Goal: Task Accomplishment & Management: Use online tool/utility

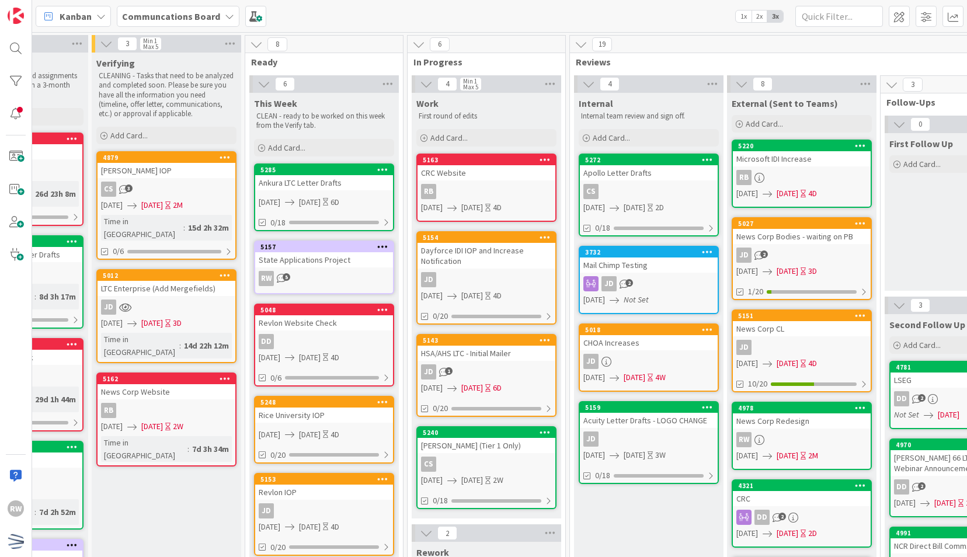
scroll to position [0, 102]
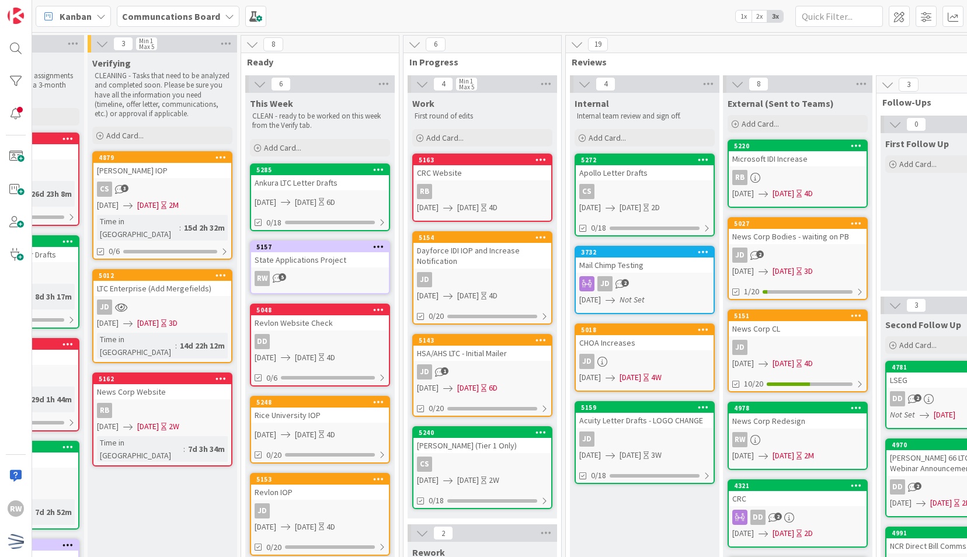
click at [327, 181] on div "Ankura LTC Letter Drafts" at bounding box center [320, 182] width 138 height 15
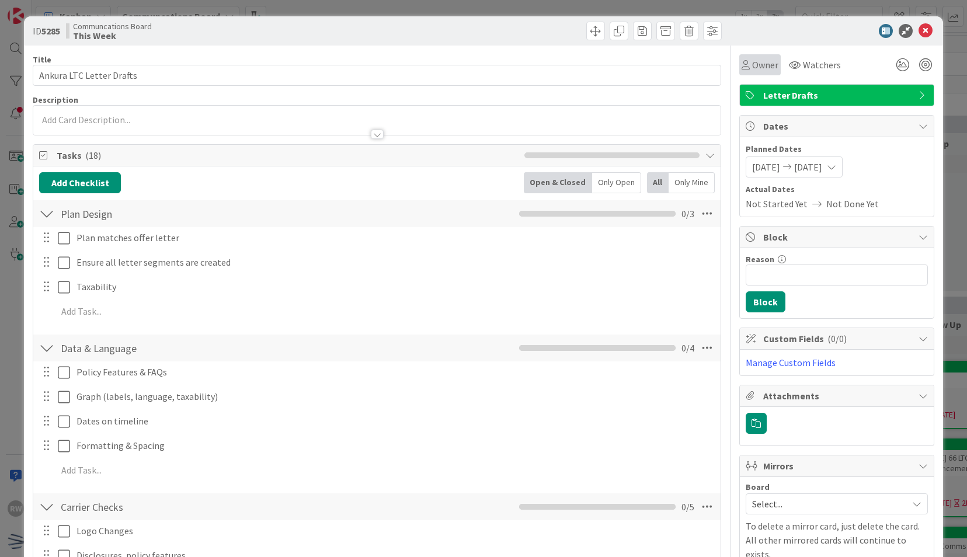
click at [752, 69] on span "Owner" at bounding box center [765, 65] width 26 height 14
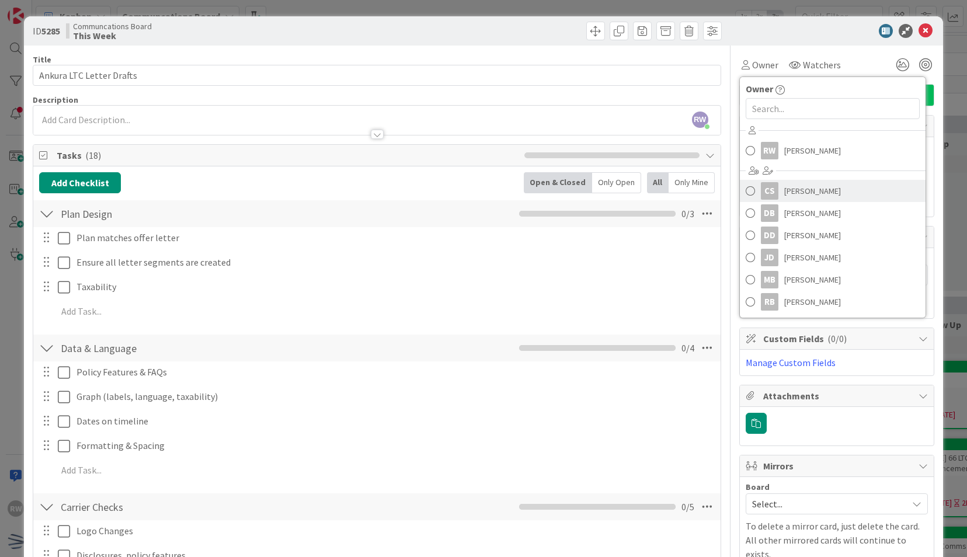
click at [784, 189] on span "[PERSON_NAME]" at bounding box center [812, 191] width 57 height 18
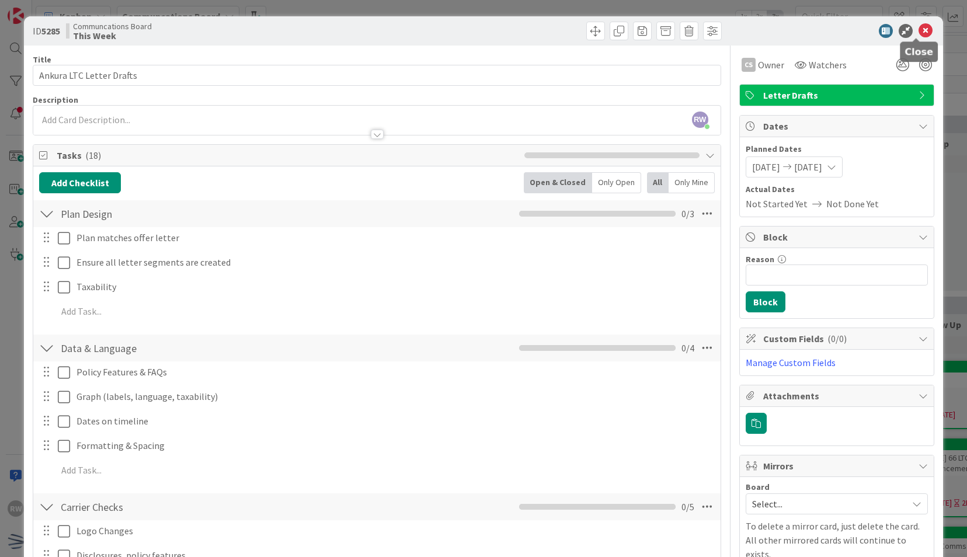
click at [920, 28] on icon at bounding box center [925, 31] width 14 height 14
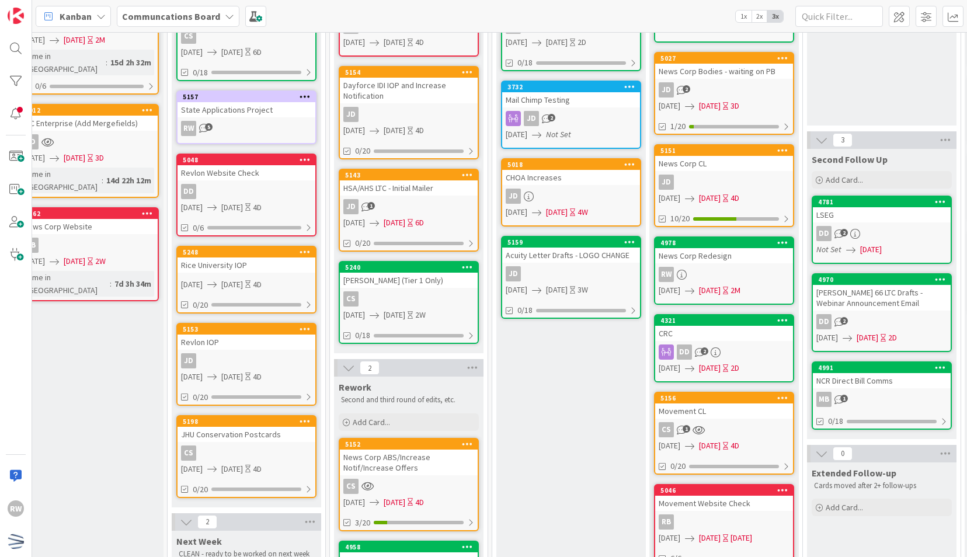
scroll to position [164, 175]
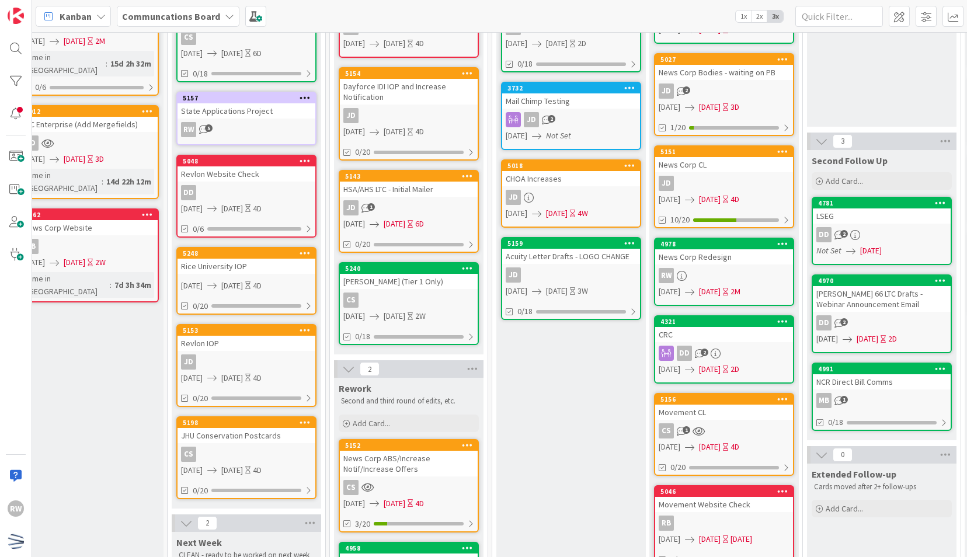
click at [543, 455] on div "Internal Internal team review and sign off. Add Card... 5272 Apollo Letter Draf…" at bounding box center [570, 372] width 149 height 887
